Goal: Task Accomplishment & Management: Manage account settings

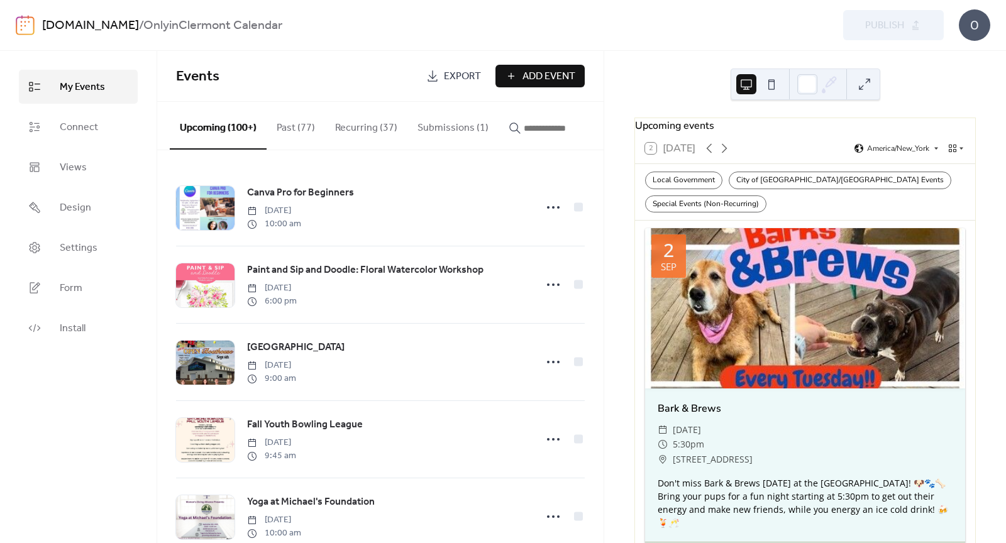
click at [448, 128] on button "Submissions (1)" at bounding box center [453, 125] width 91 height 47
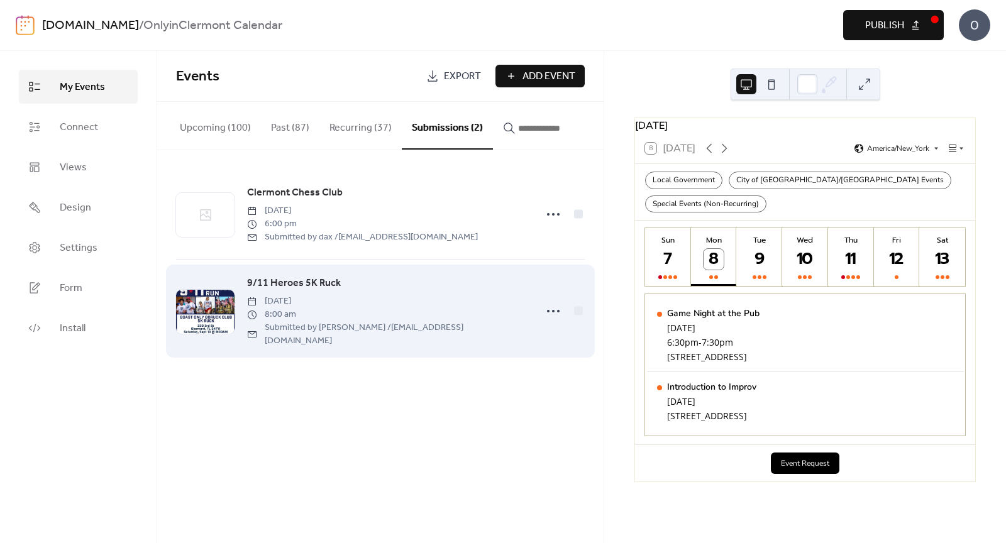
click at [306, 291] on span "9/11 Heroes 5K Ruck" at bounding box center [294, 283] width 94 height 15
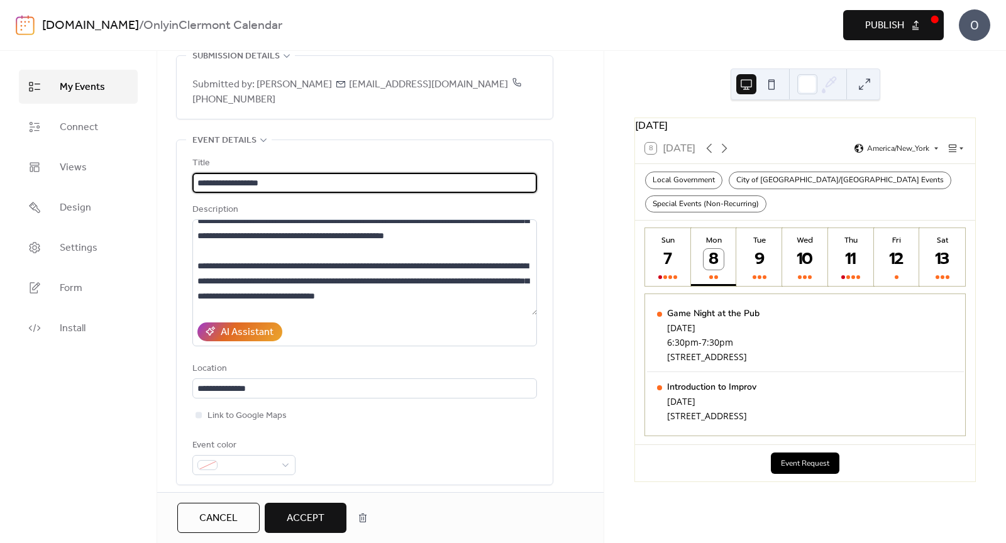
scroll to position [87, 0]
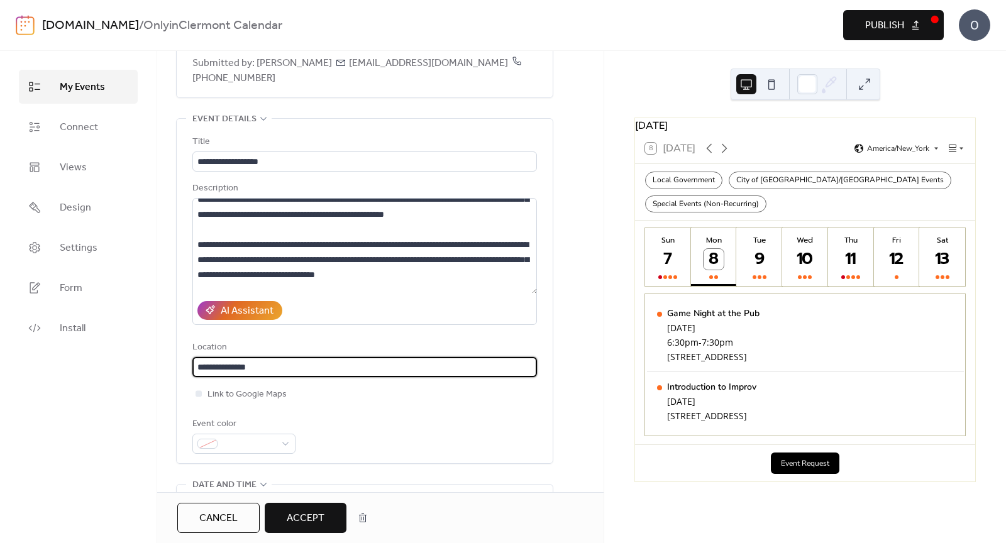
click at [224, 357] on input "**********" at bounding box center [364, 367] width 345 height 20
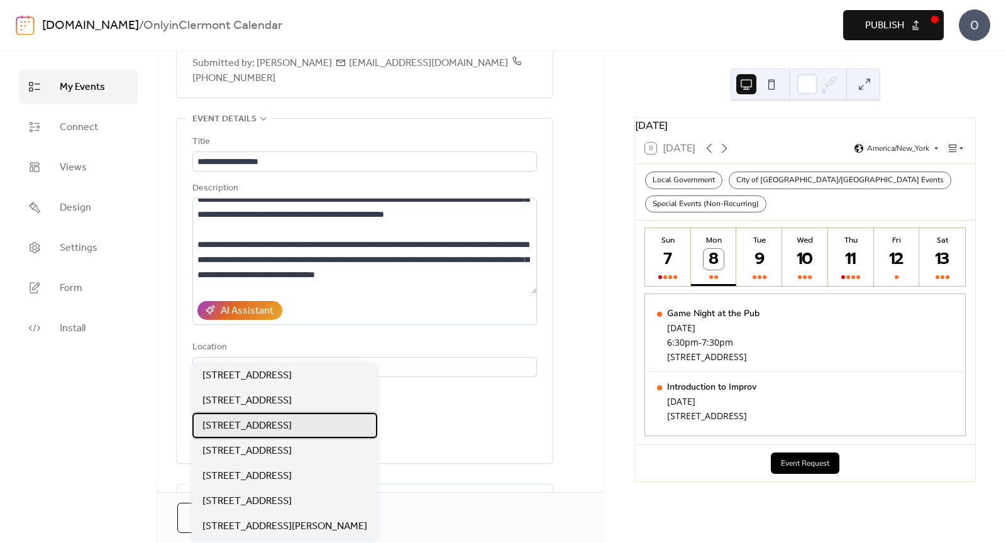
click at [237, 427] on span "[STREET_ADDRESS]" at bounding box center [247, 426] width 89 height 15
type input "**********"
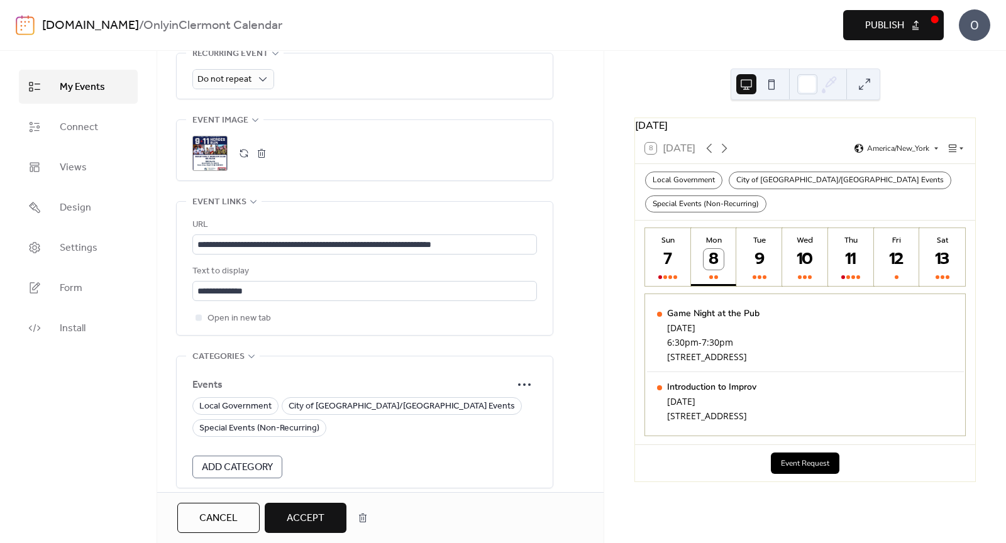
scroll to position [758, 0]
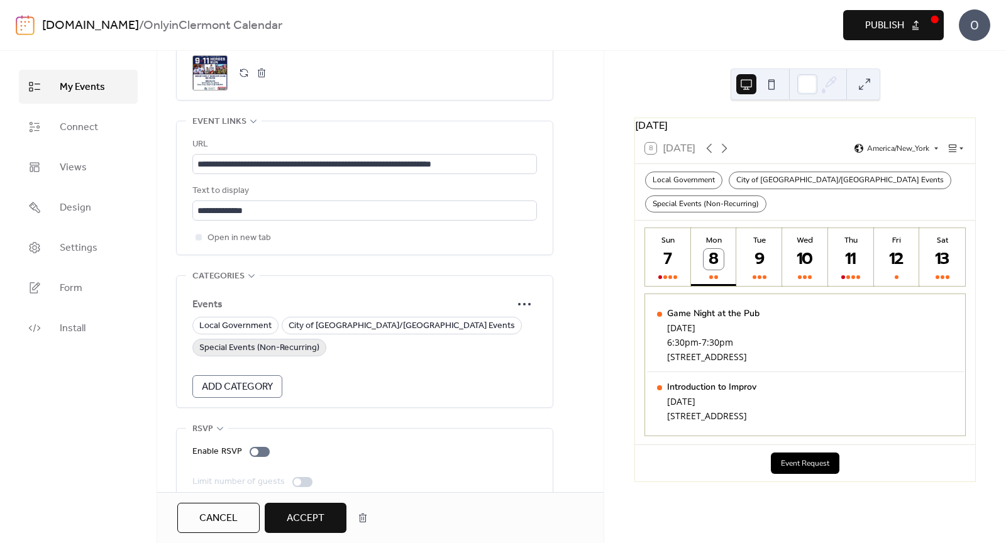
click at [301, 341] on span "Special Events (Non-Recurring)" at bounding box center [259, 348] width 120 height 15
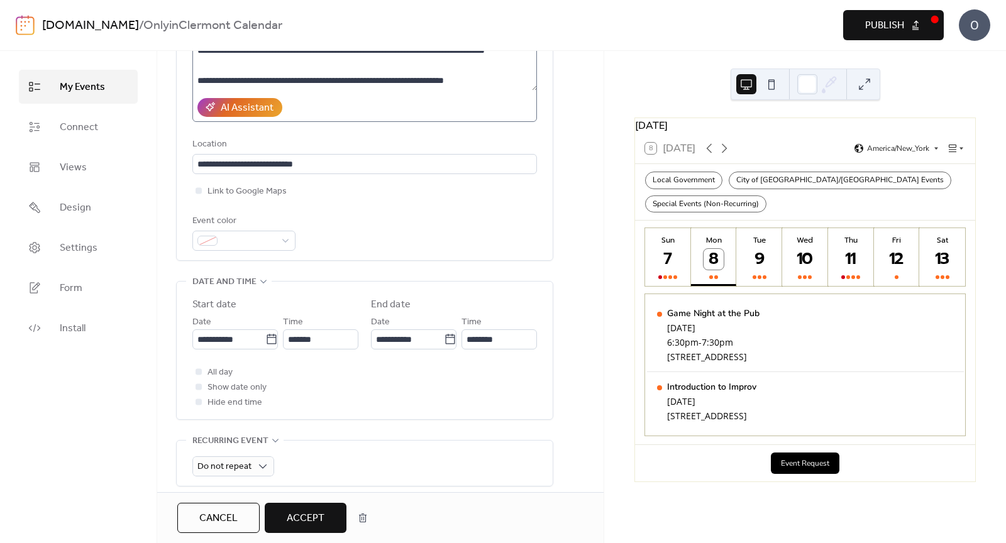
scroll to position [224, 0]
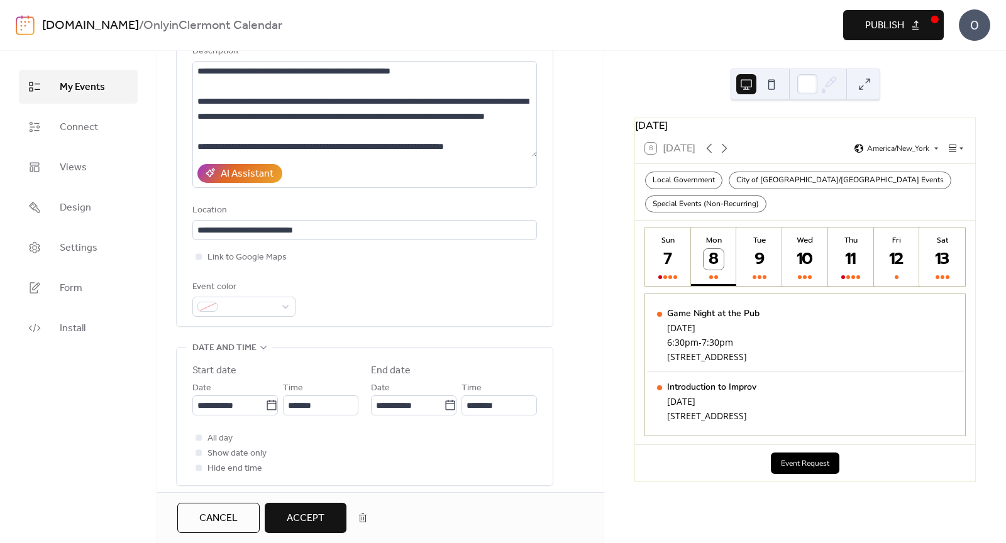
click at [305, 515] on span "Accept" at bounding box center [306, 518] width 38 height 15
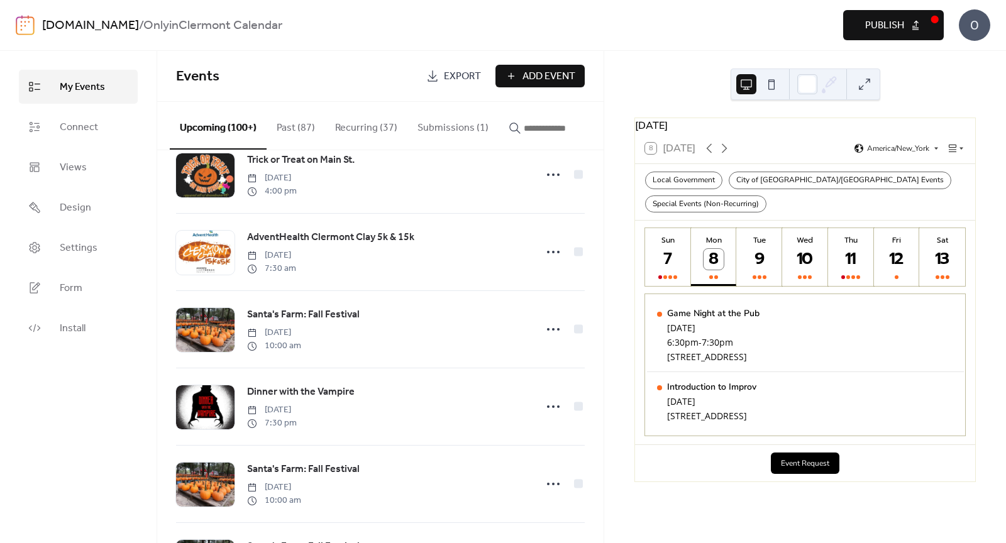
scroll to position [3889, 0]
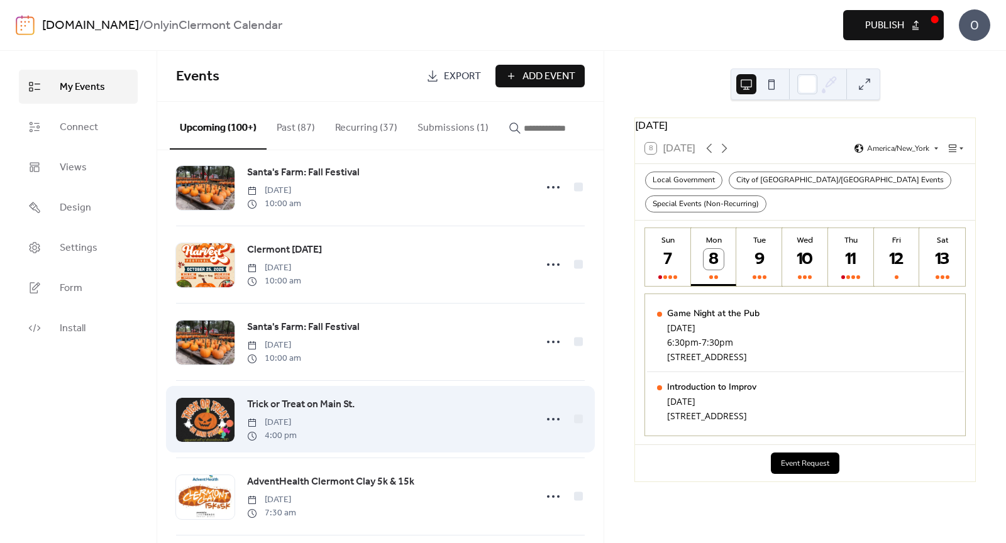
click at [291, 398] on span "Trick or Treat on Main St." at bounding box center [301, 405] width 108 height 15
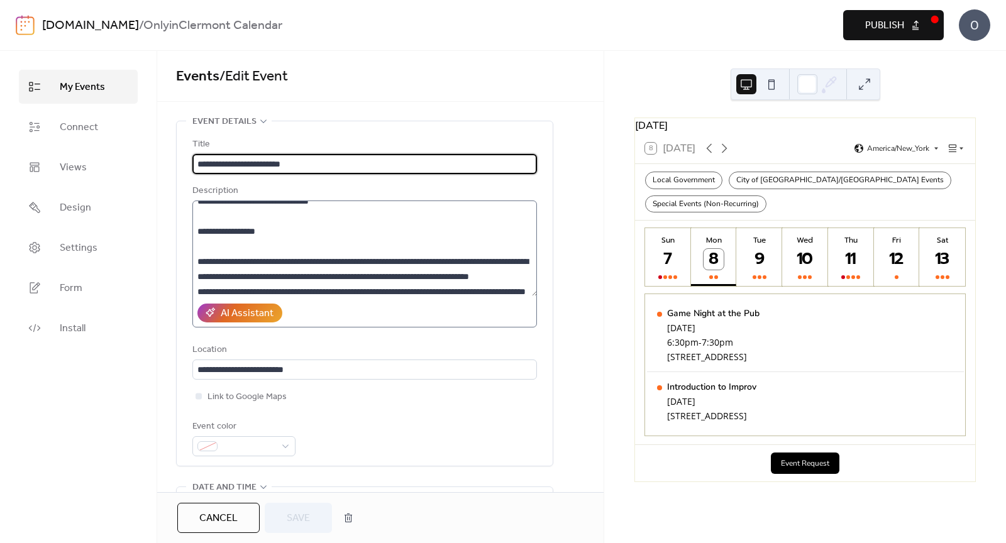
scroll to position [151, 0]
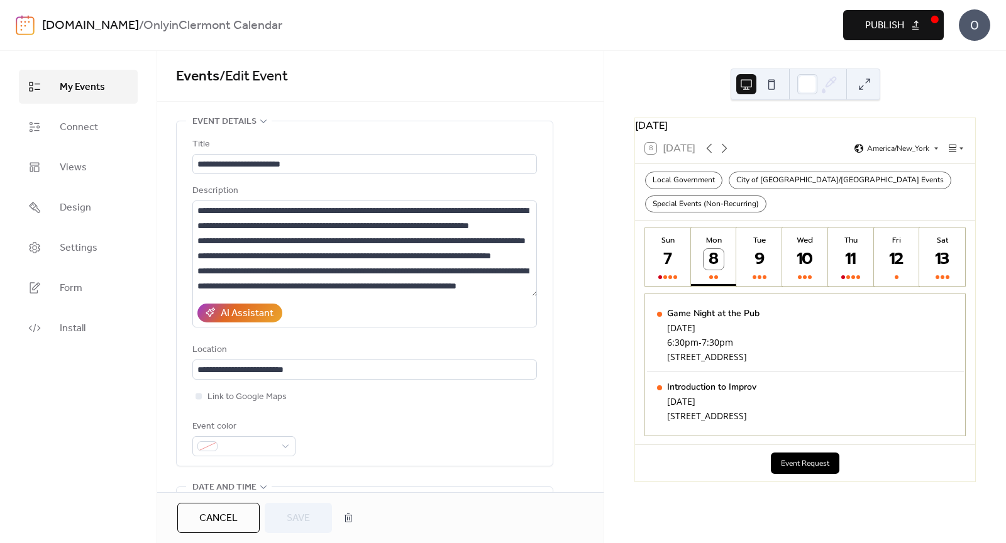
click at [113, 92] on link "My Events" at bounding box center [78, 87] width 119 height 34
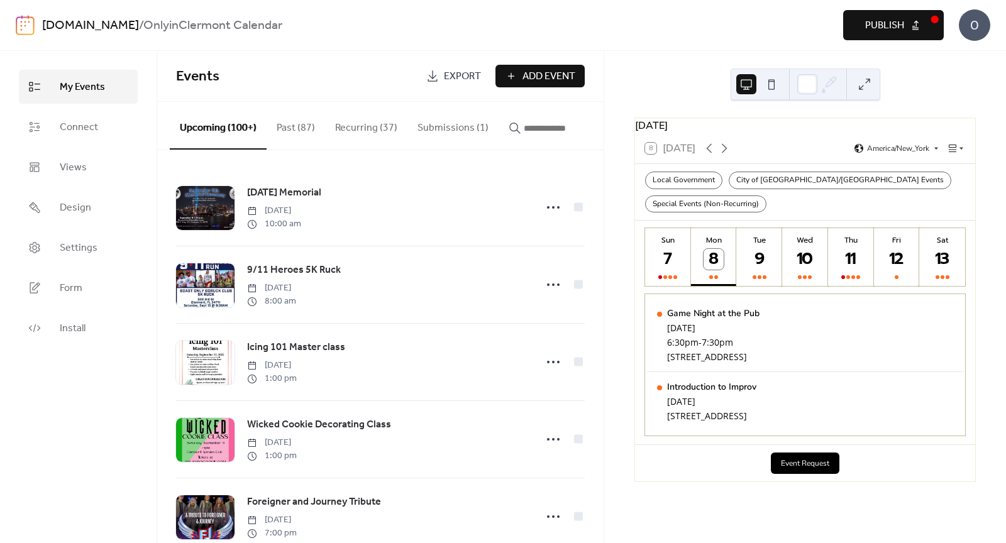
click at [536, 126] on input "button" at bounding box center [561, 128] width 75 height 15
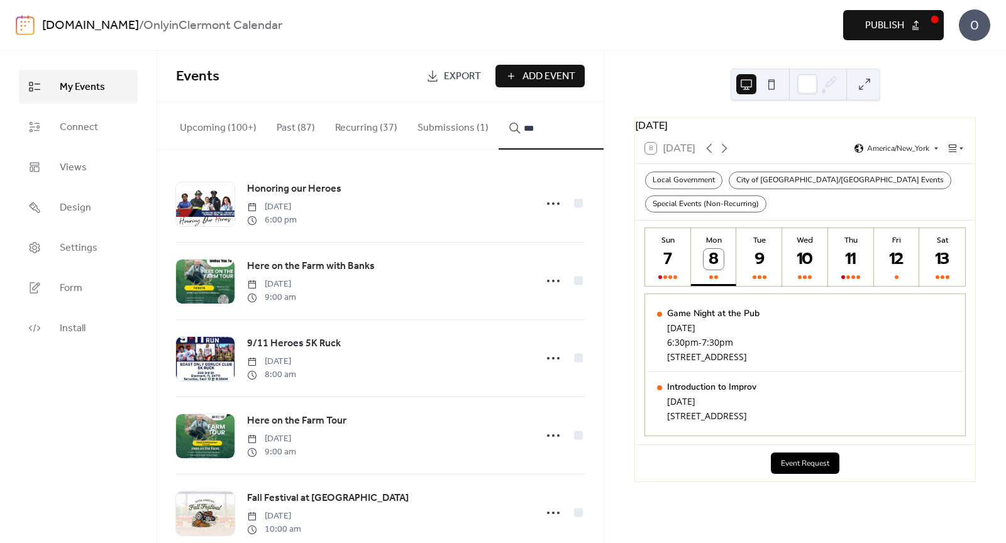
scroll to position [3, 0]
click at [944, 270] on div "13" at bounding box center [942, 259] width 21 height 21
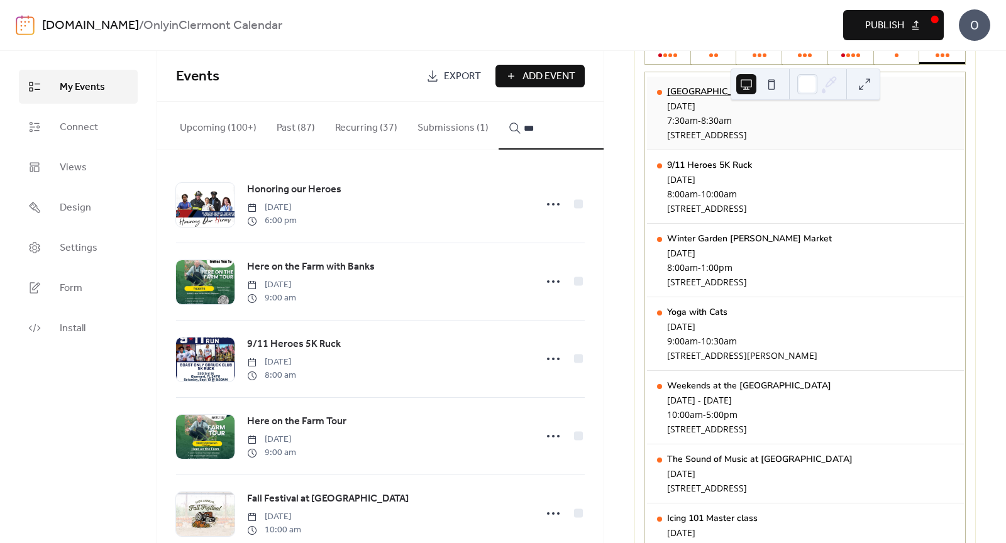
scroll to position [215, 0]
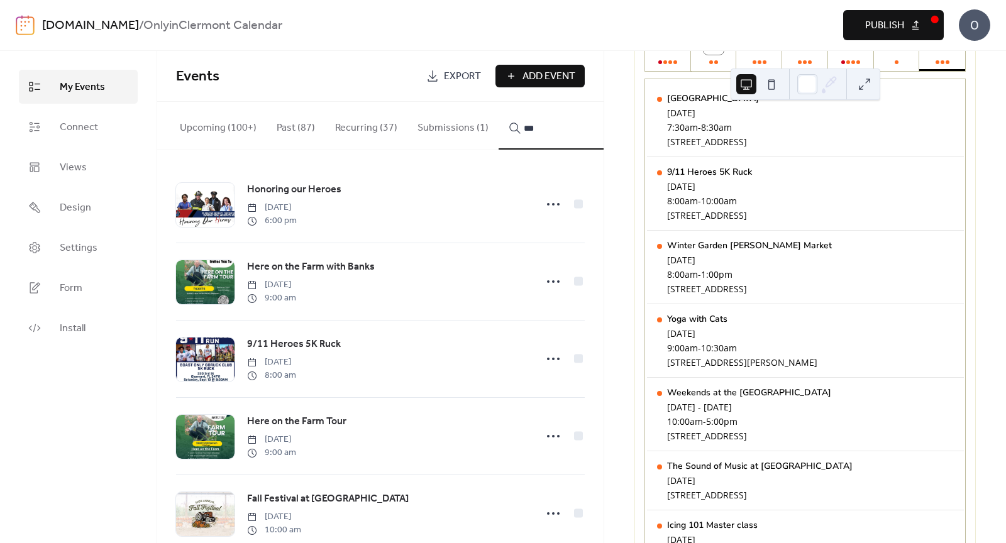
click at [927, 31] on button "Publish" at bounding box center [894, 25] width 101 height 30
click at [531, 127] on input "***" at bounding box center [561, 128] width 75 height 15
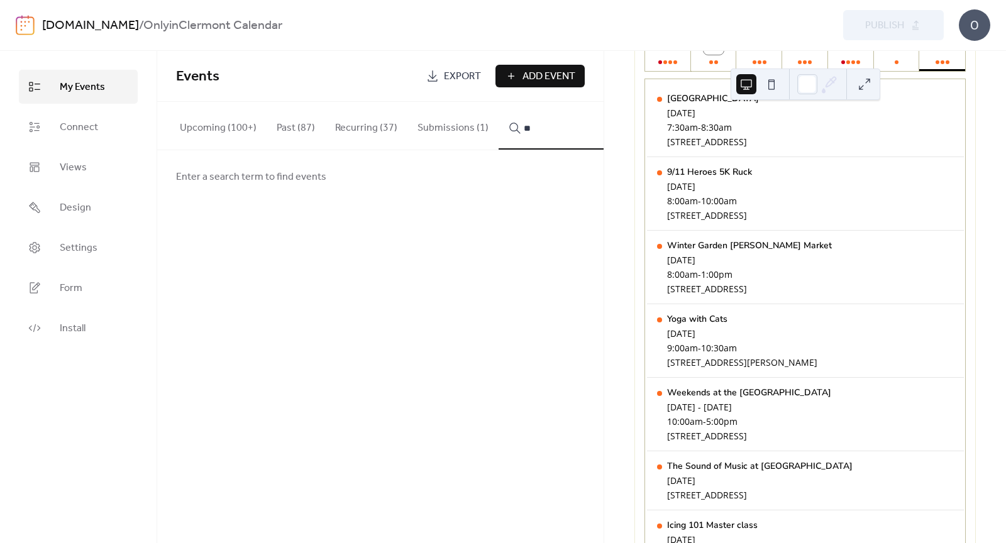
scroll to position [0, 0]
type input "*"
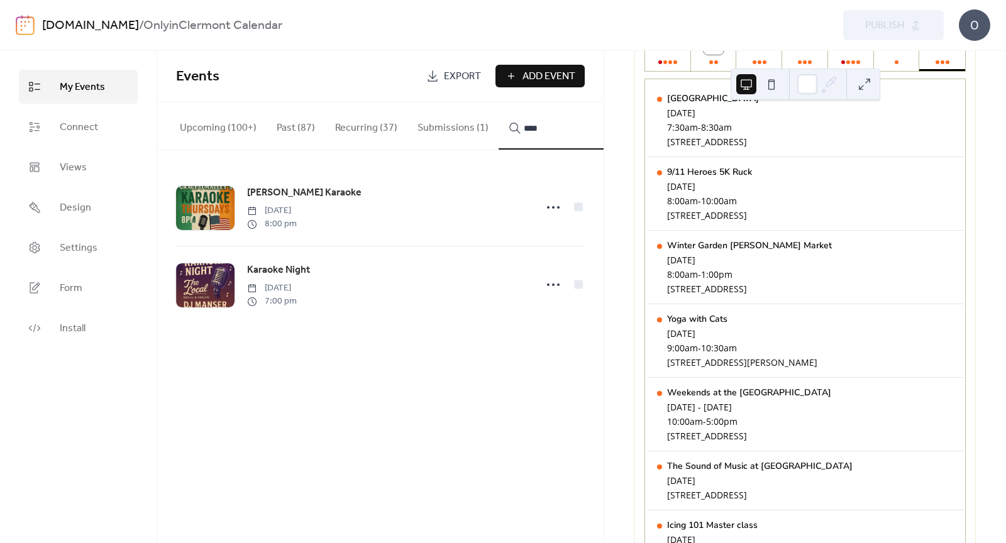
type input "****"
click at [552, 209] on circle at bounding box center [553, 207] width 3 height 3
click at [524, 210] on div "[PERSON_NAME] Karaoke [DATE] 8:00 pm" at bounding box center [387, 207] width 281 height 45
click at [347, 190] on span "[PERSON_NAME] Karaoke" at bounding box center [304, 193] width 114 height 15
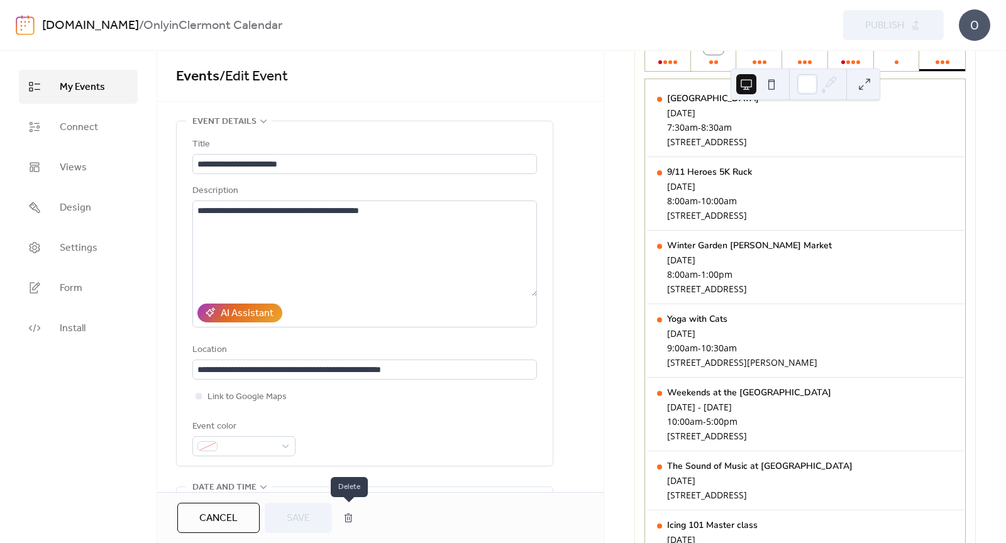
click at [354, 522] on button "button" at bounding box center [348, 518] width 23 height 25
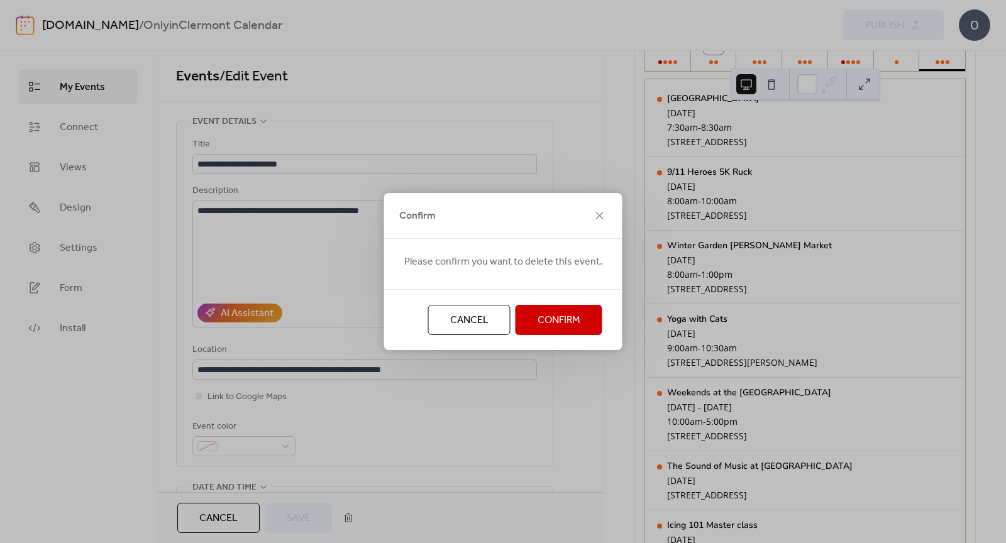
click at [561, 316] on span "Confirm" at bounding box center [559, 320] width 43 height 15
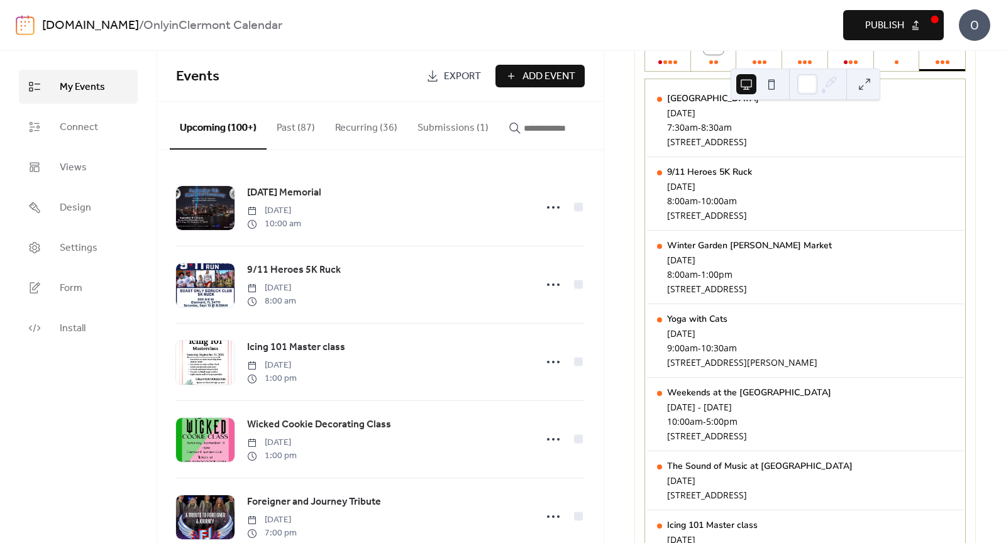
click at [896, 40] on button "Publish" at bounding box center [894, 25] width 101 height 30
click at [548, 138] on button "button" at bounding box center [554, 125] width 111 height 47
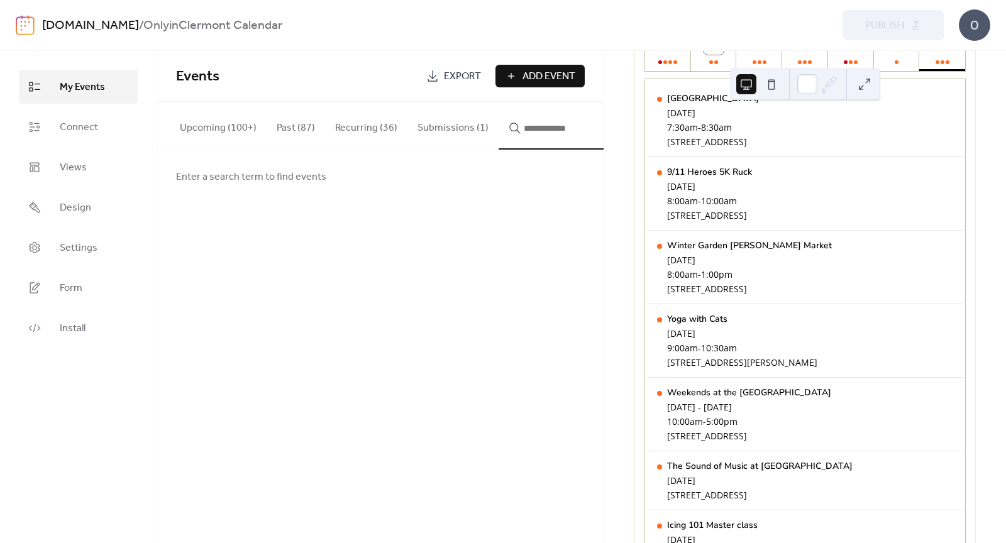
click at [524, 125] on input "button" at bounding box center [561, 128] width 75 height 15
type input "****"
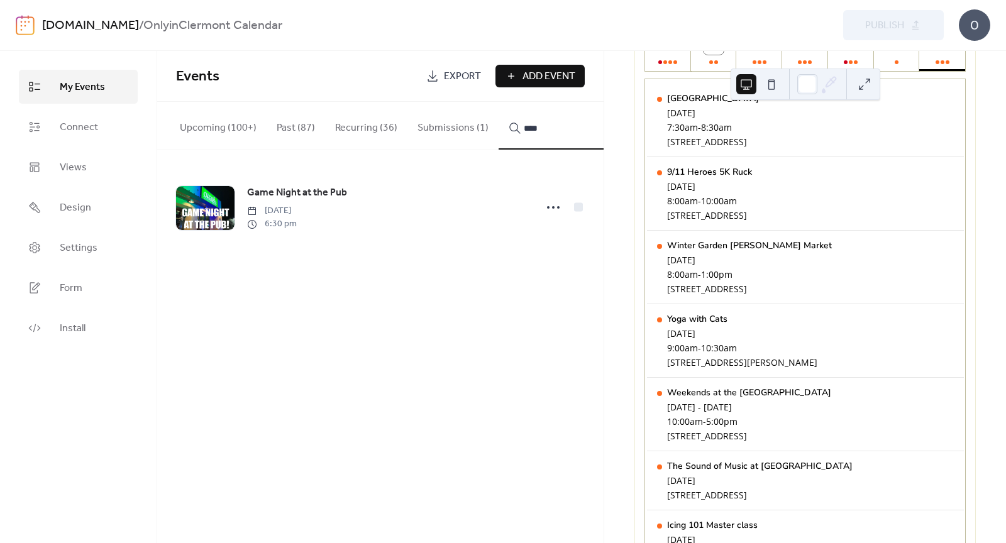
click at [554, 208] on icon at bounding box center [553, 208] width 20 height 20
click at [442, 286] on div "Events Export Add Event Upcoming (100+) Past (87) Recurring (36) Submissions (1…" at bounding box center [380, 297] width 447 height 493
click at [336, 195] on span "Game Night at the Pub" at bounding box center [297, 193] width 100 height 15
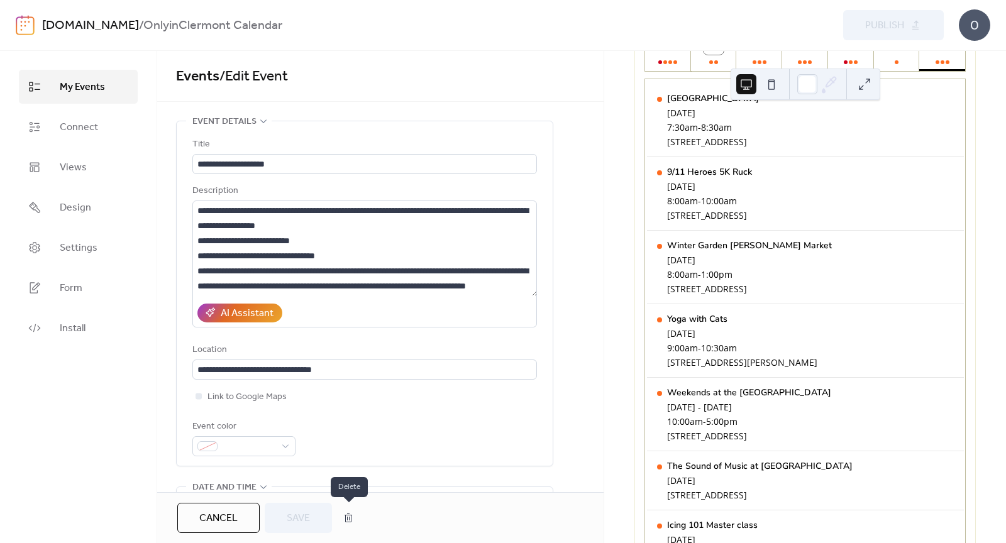
click at [357, 520] on button "button" at bounding box center [348, 518] width 23 height 25
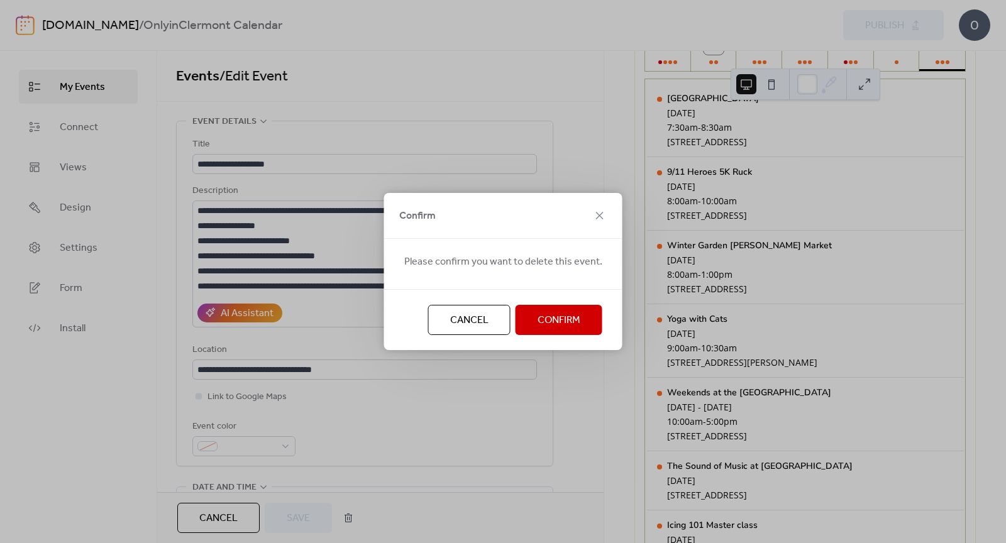
click at [538, 325] on span "Confirm" at bounding box center [559, 320] width 43 height 15
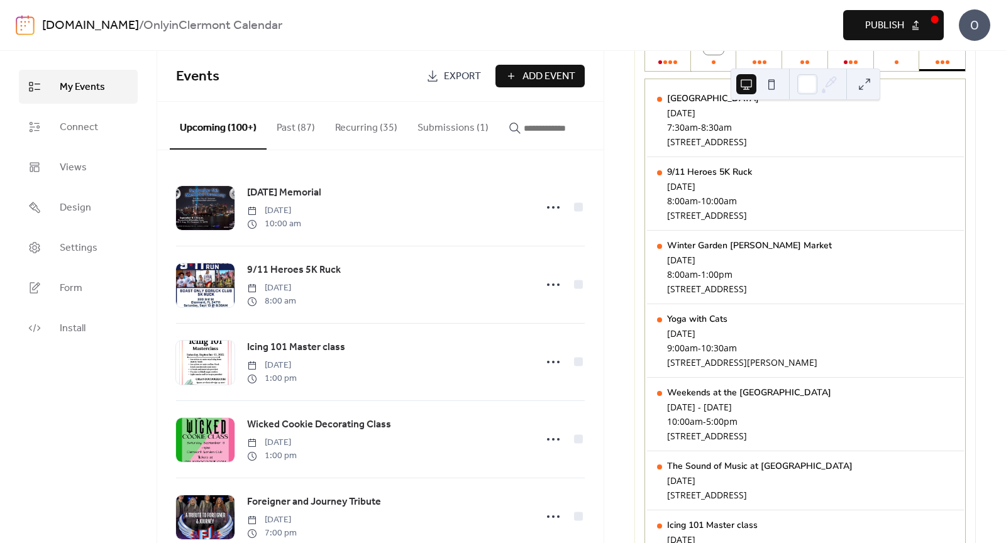
click at [914, 21] on button "Publish" at bounding box center [894, 25] width 101 height 30
